Goal: Information Seeking & Learning: Compare options

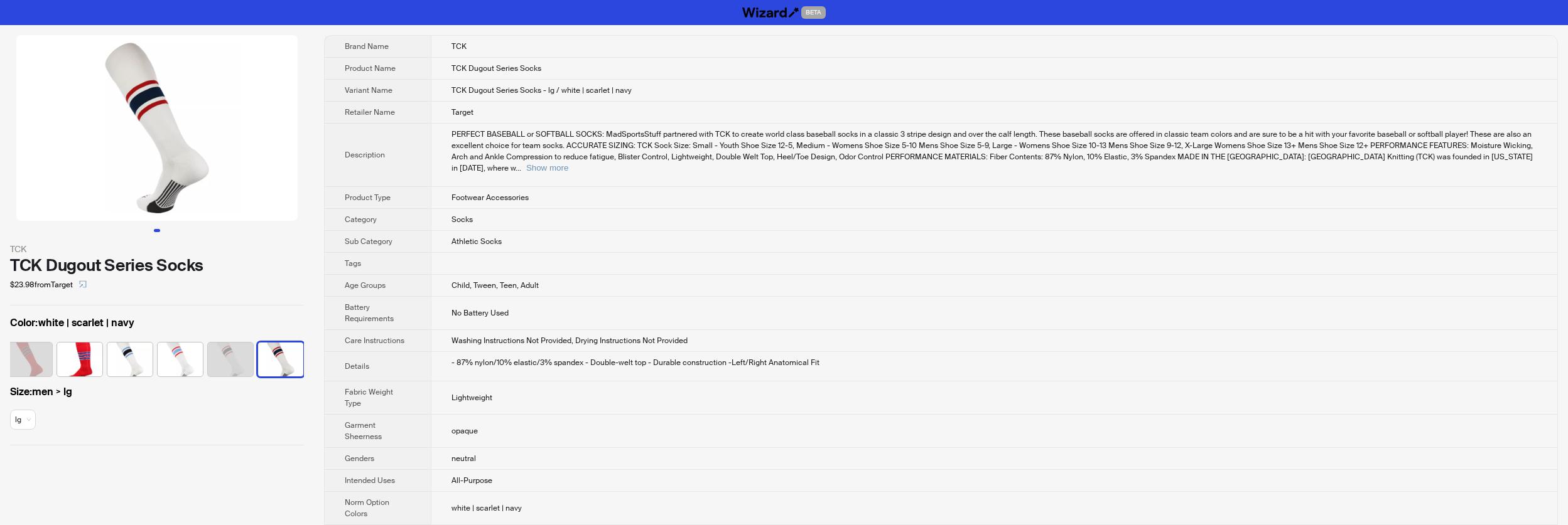
scroll to position [0, 1514]
drag, startPoint x: 216, startPoint y: 269, endPoint x: 12, endPoint y: 261, distance: 204.2
click at [12, 261] on div "TCK Dugout Series Socks" at bounding box center [157, 265] width 294 height 18
copy div "TCK Dugout Series Socks"
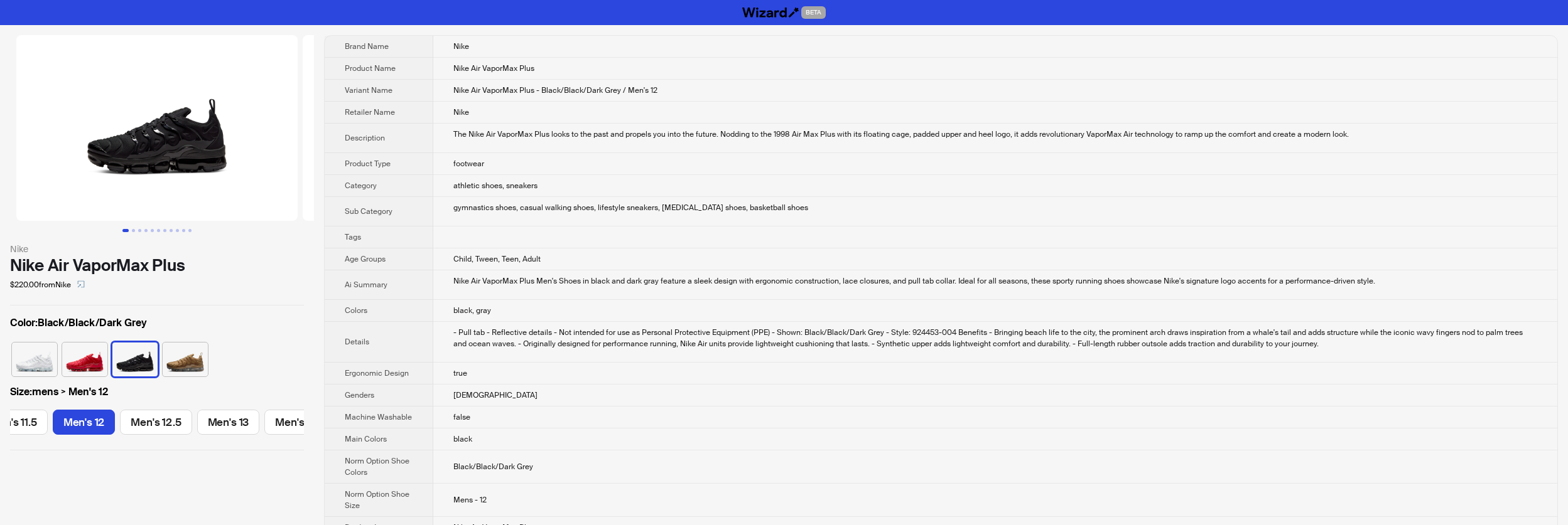
scroll to position [0, 1059]
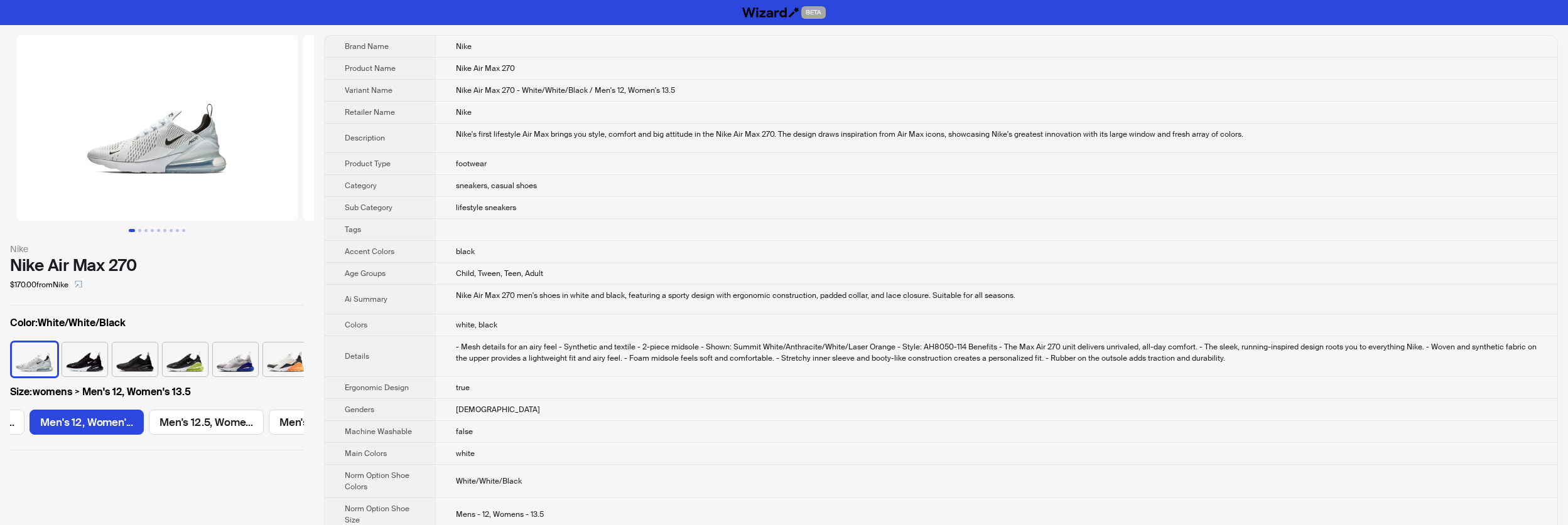
scroll to position [0, 1422]
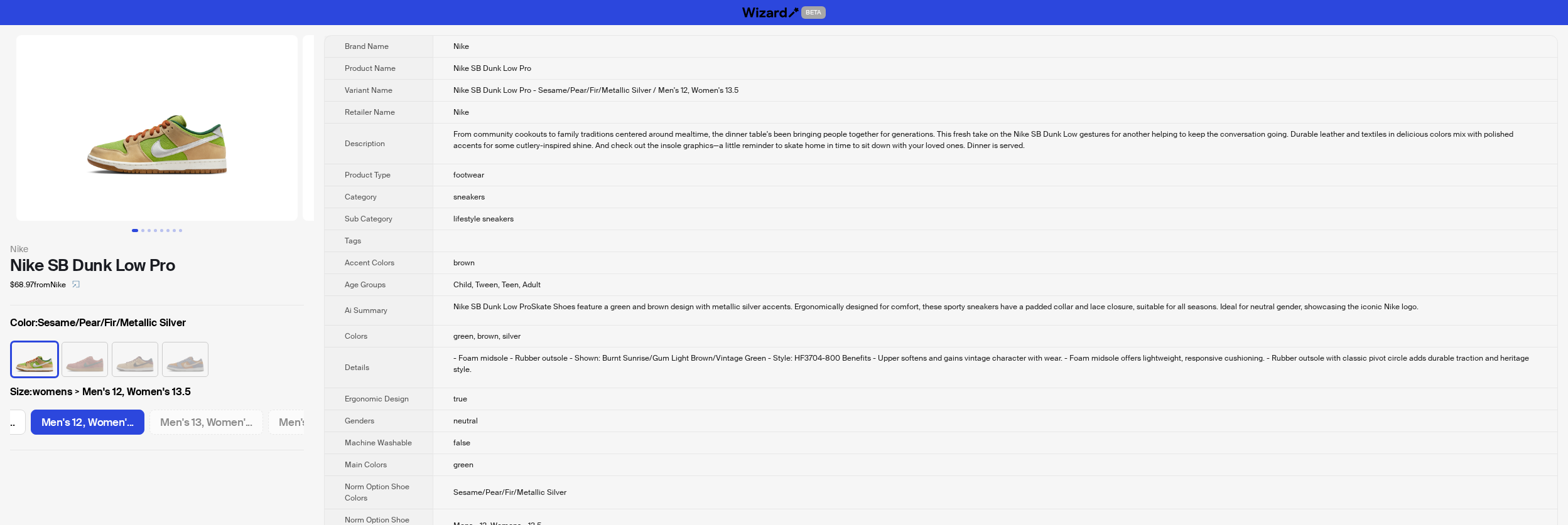
scroll to position [0, 1903]
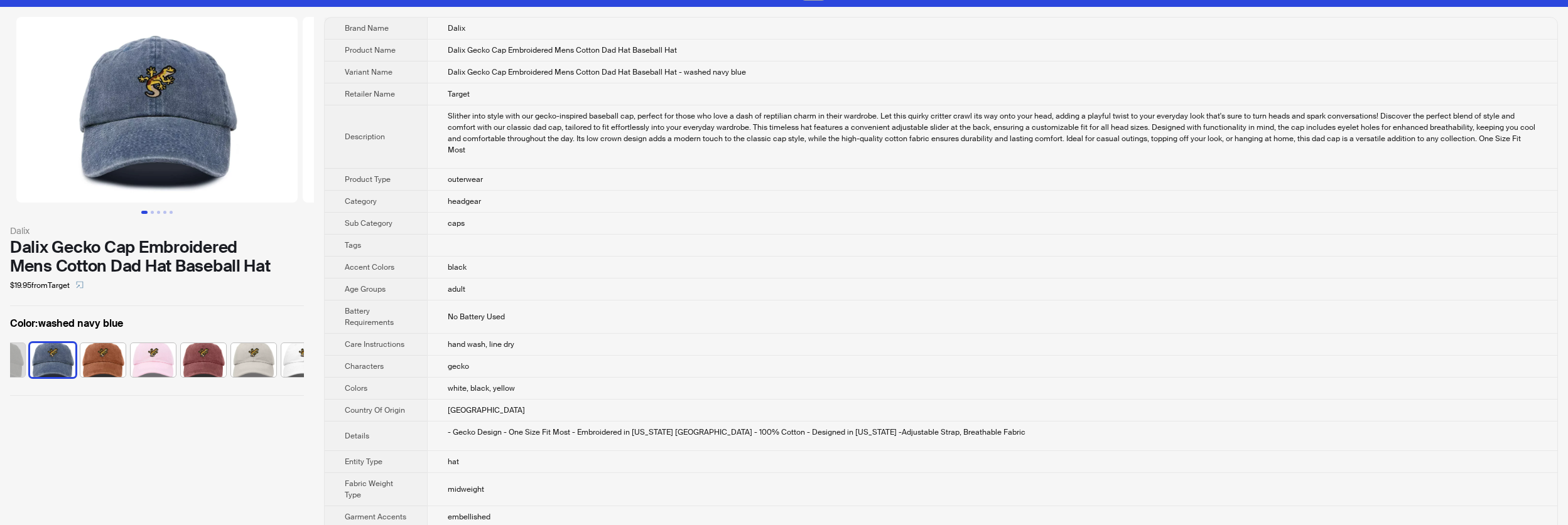
scroll to position [14, 0]
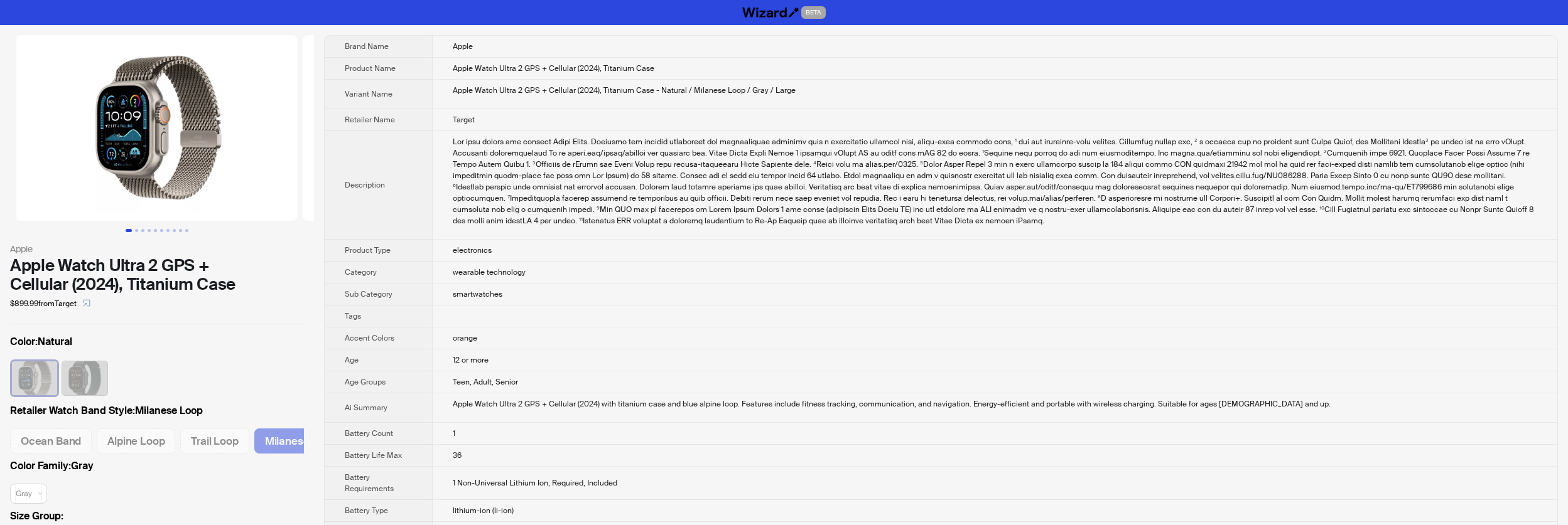
scroll to position [0, 25]
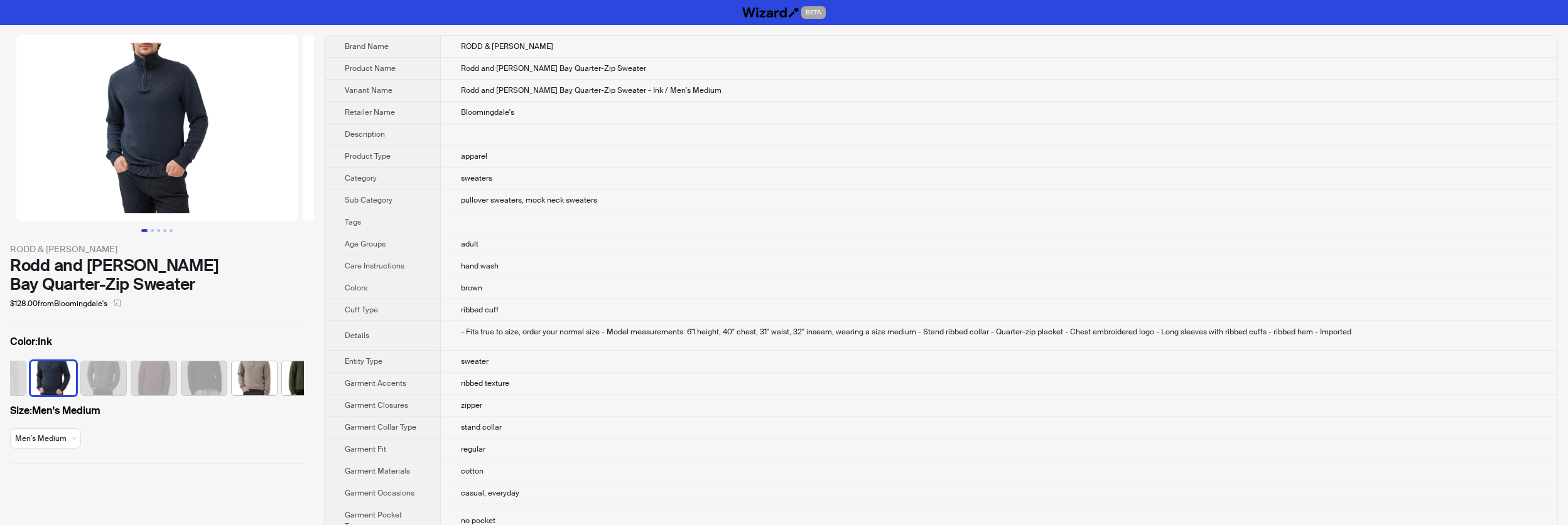
scroll to position [0, 32]
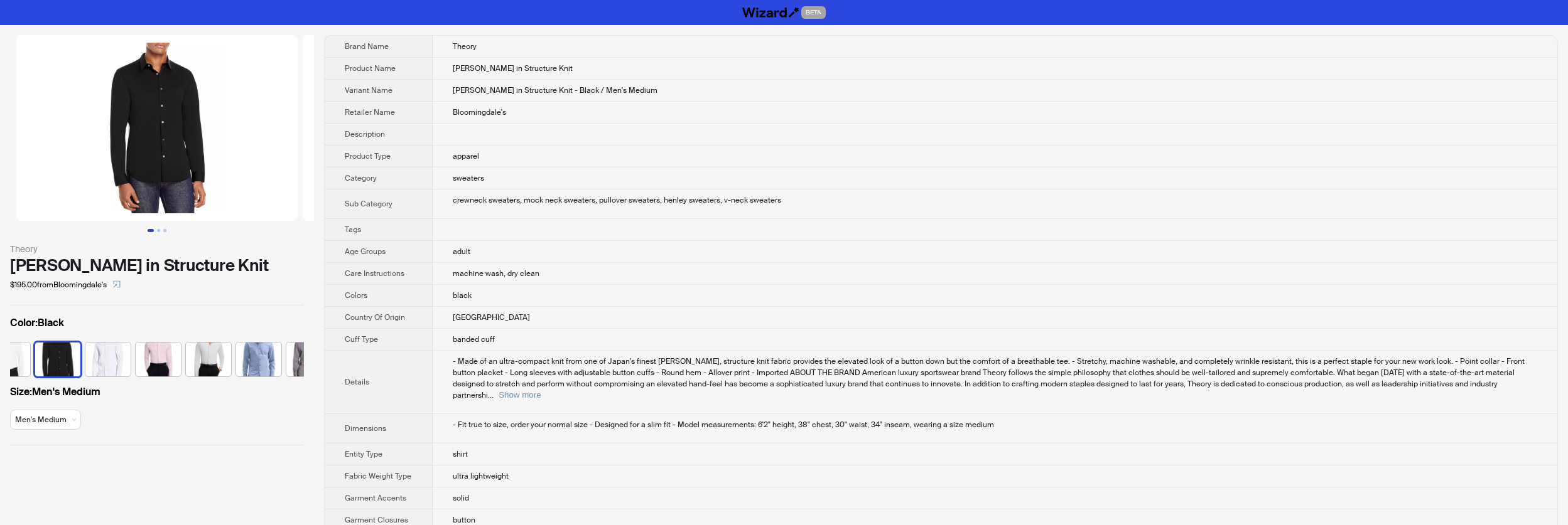
scroll to position [0, 82]
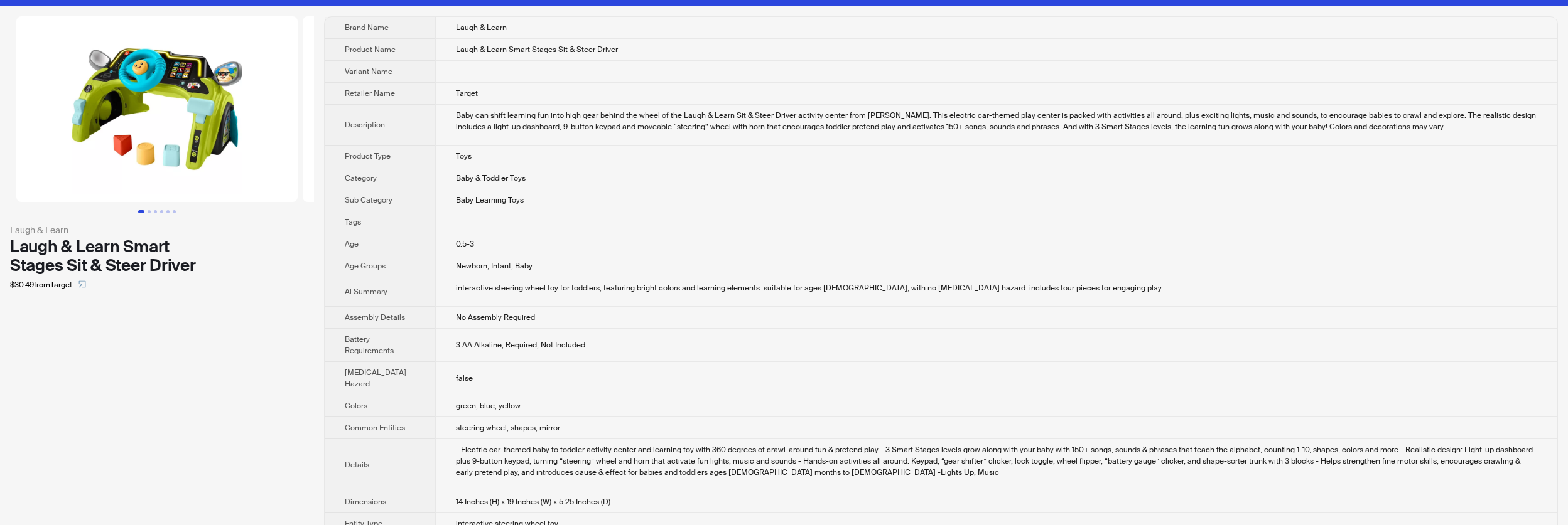
scroll to position [15, 0]
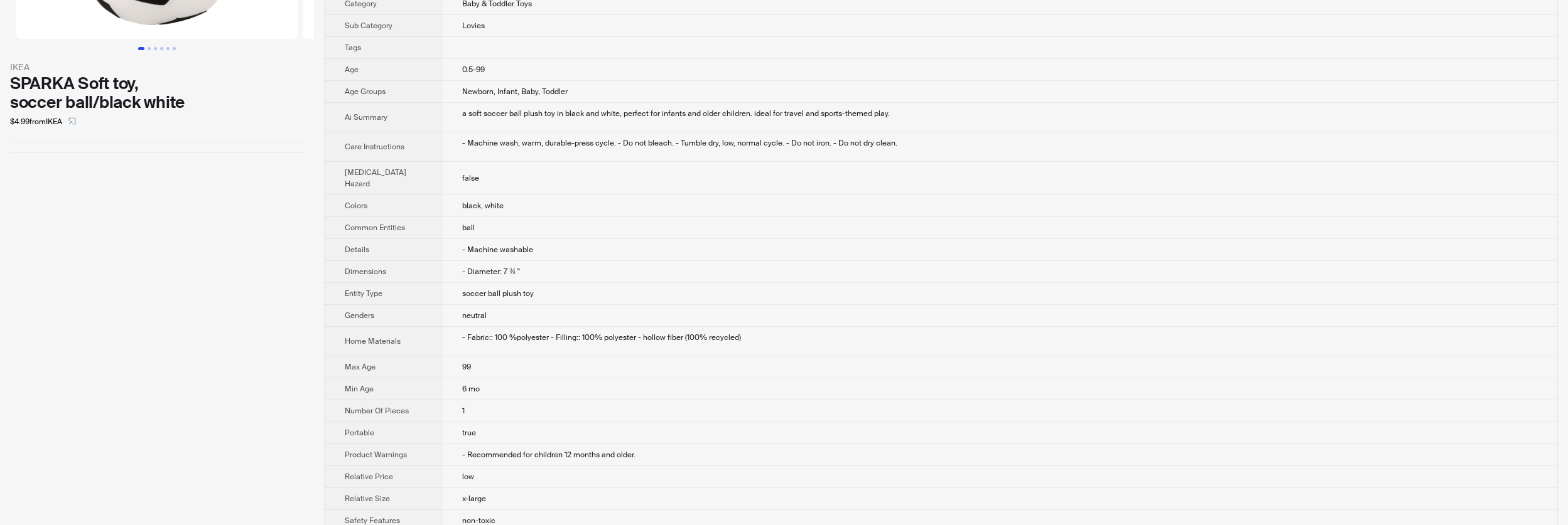
scroll to position [158, 0]
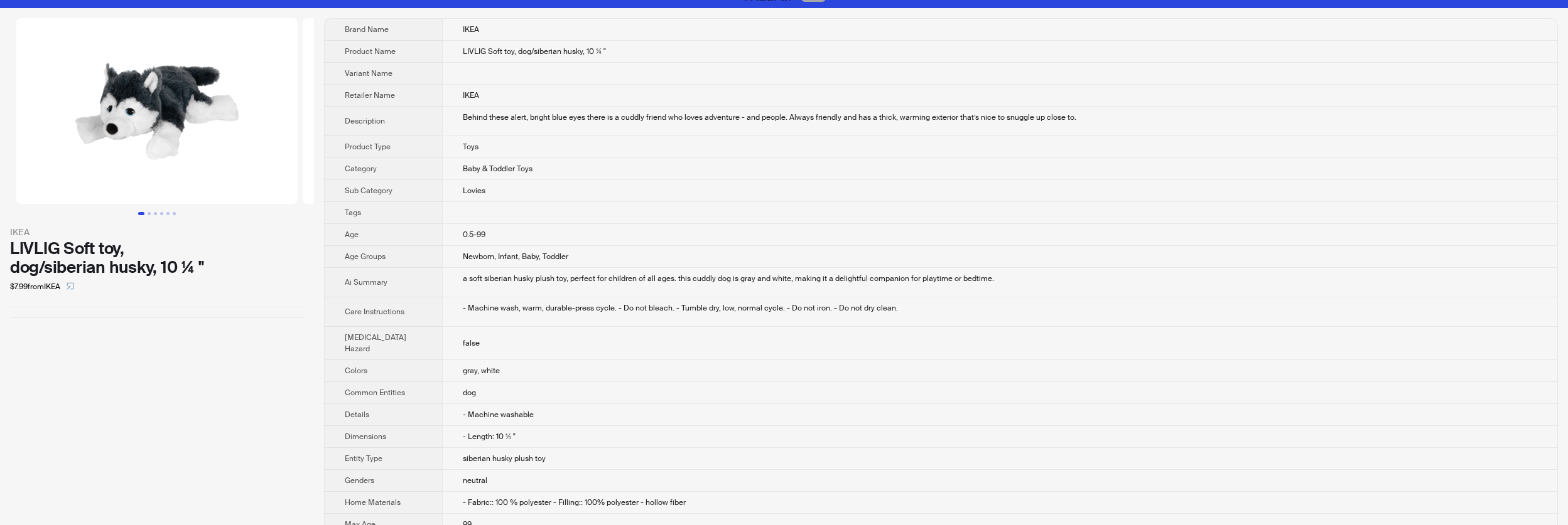
scroll to position [16, 0]
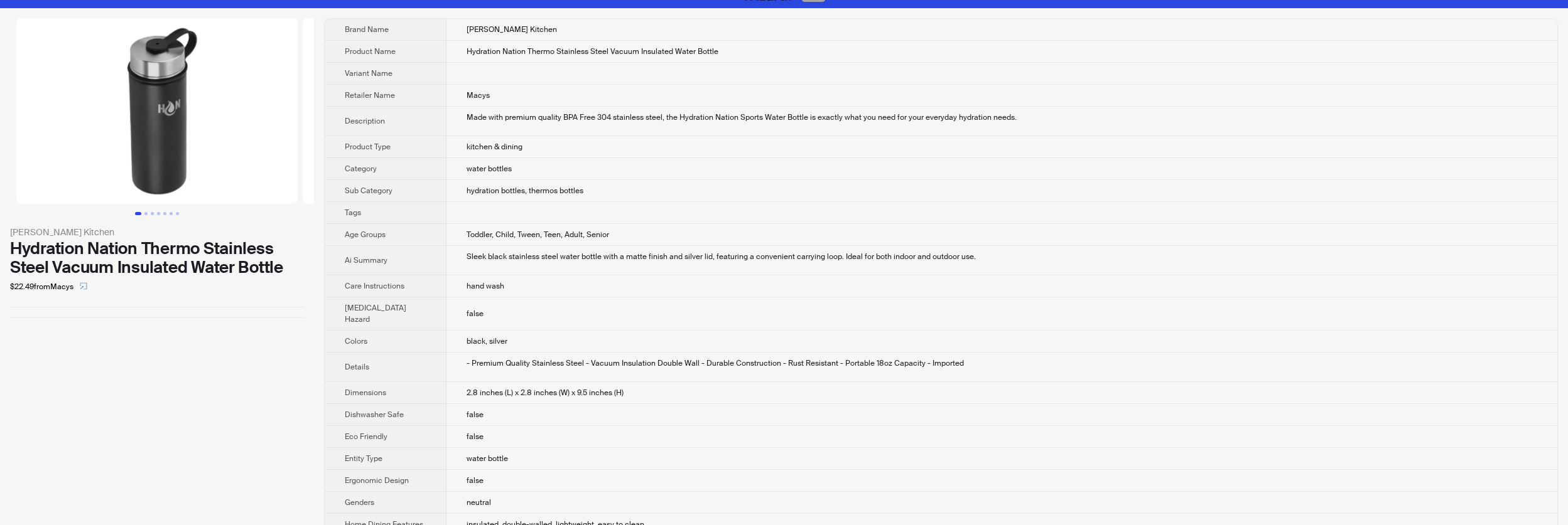
scroll to position [15, 0]
